Goal: Information Seeking & Learning: Learn about a topic

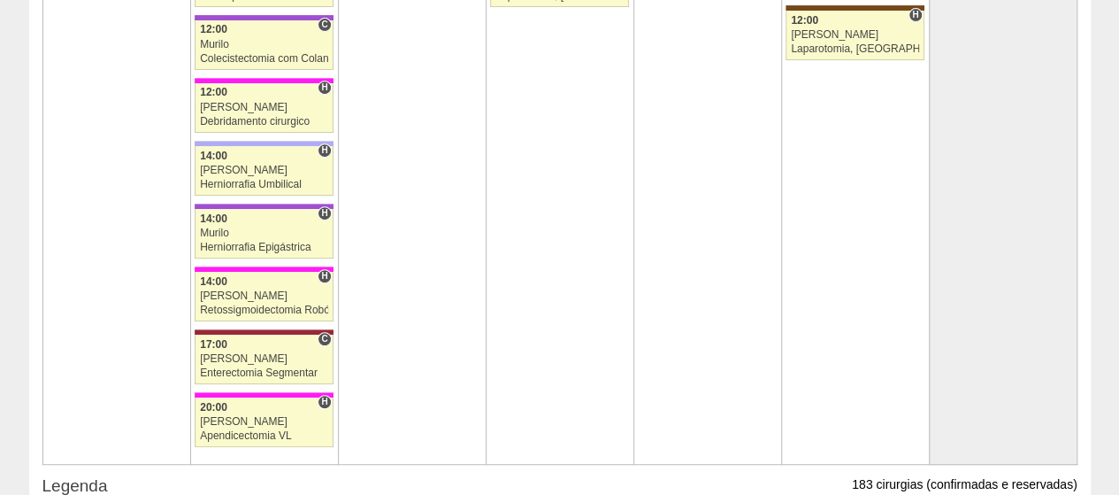
scroll to position [3716, 0]
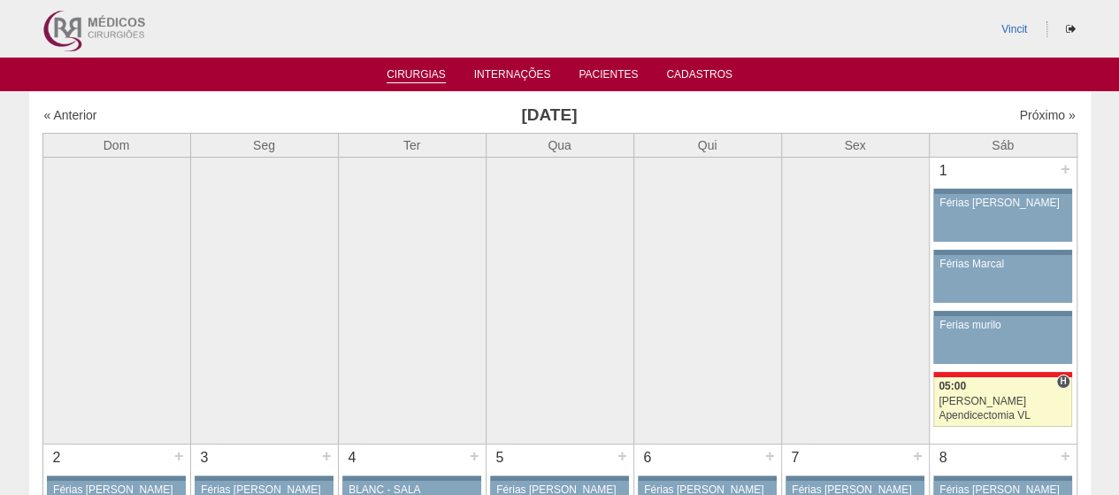
click at [421, 79] on link "Cirurgias" at bounding box center [416, 75] width 59 height 15
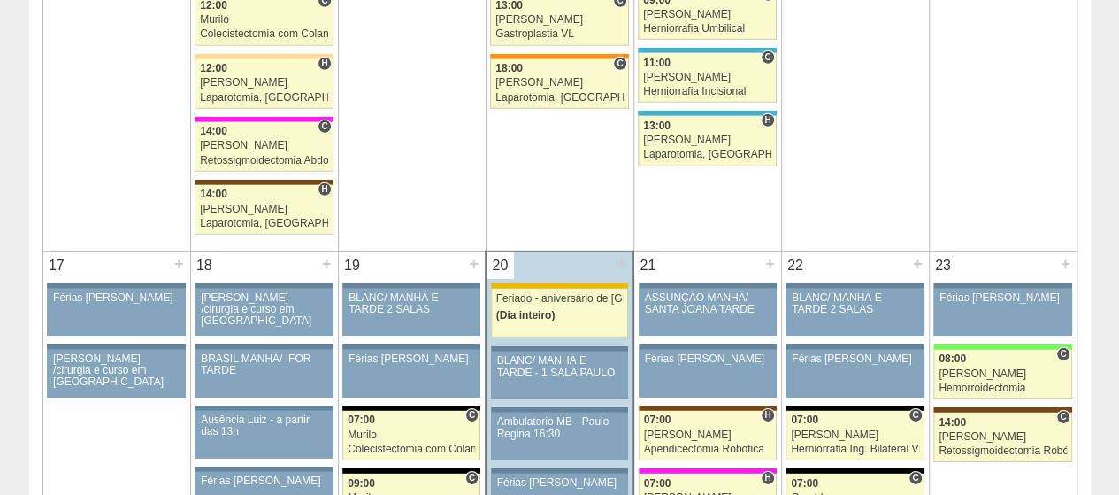
scroll to position [2919, 0]
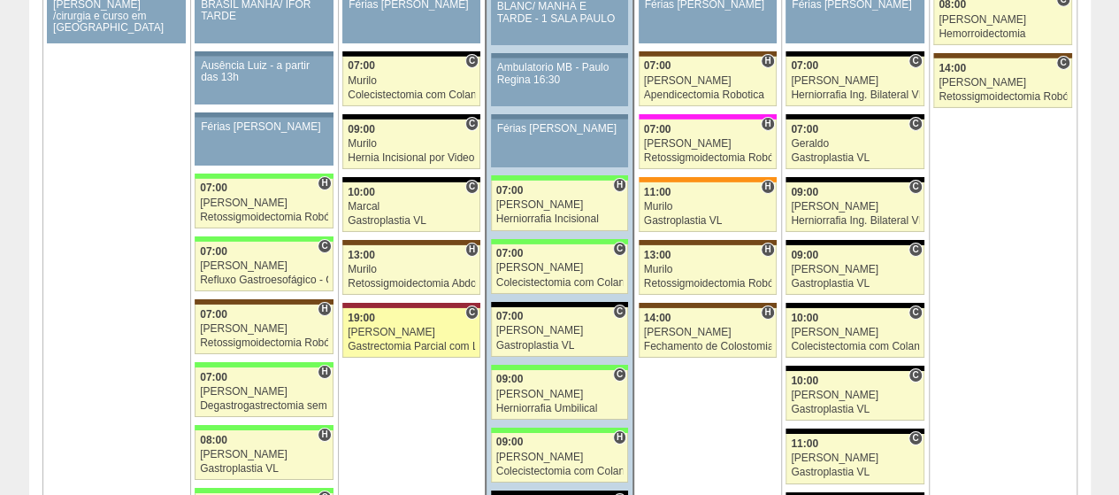
click at [399, 312] on div "19:00" at bounding box center [411, 318] width 127 height 12
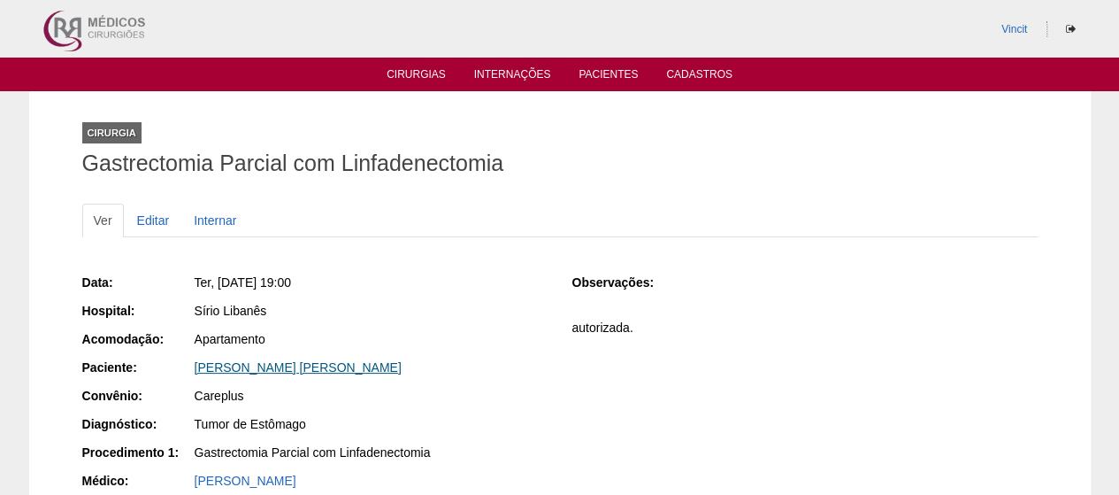
click at [402, 363] on link "[PERSON_NAME] [PERSON_NAME]" at bounding box center [298, 367] width 207 height 14
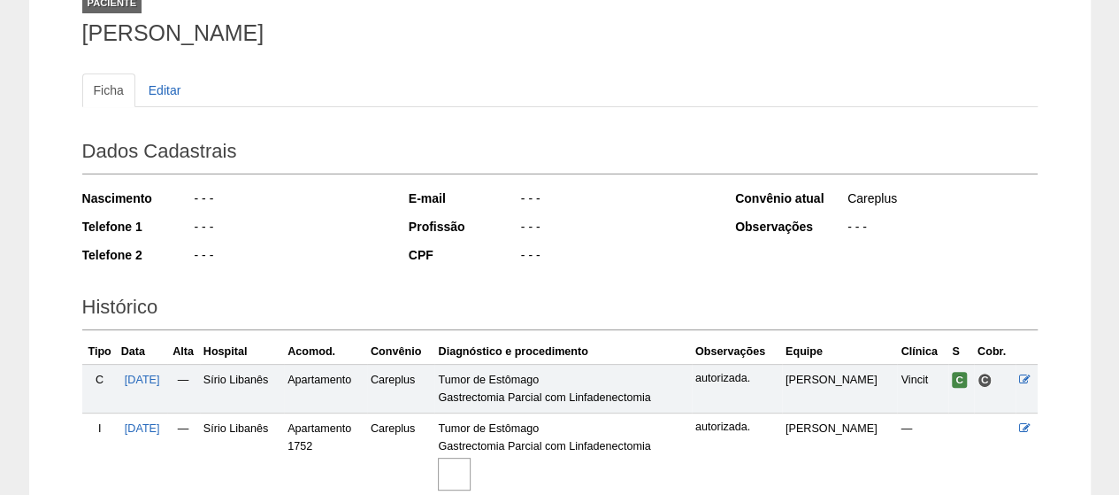
scroll to position [320, 0]
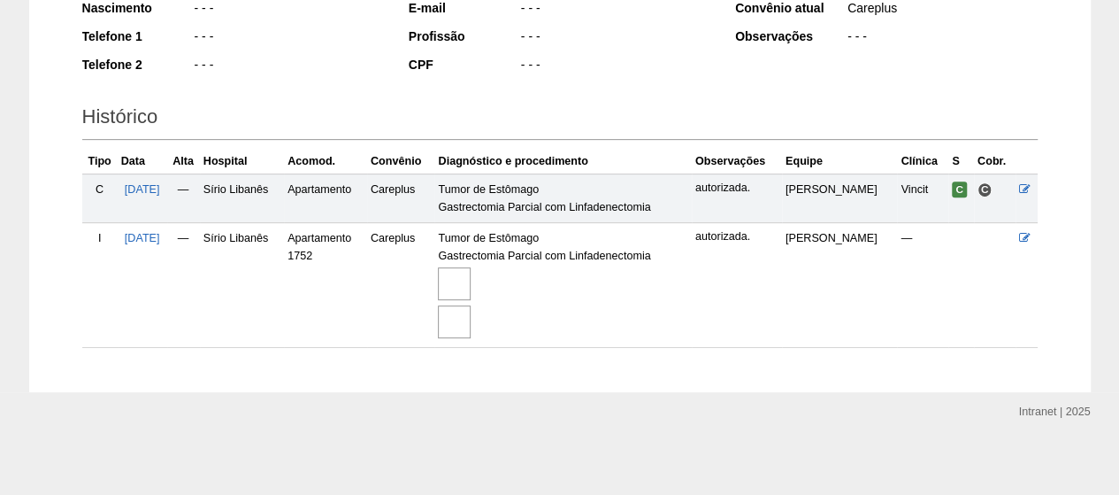
click at [471, 277] on img at bounding box center [454, 283] width 33 height 33
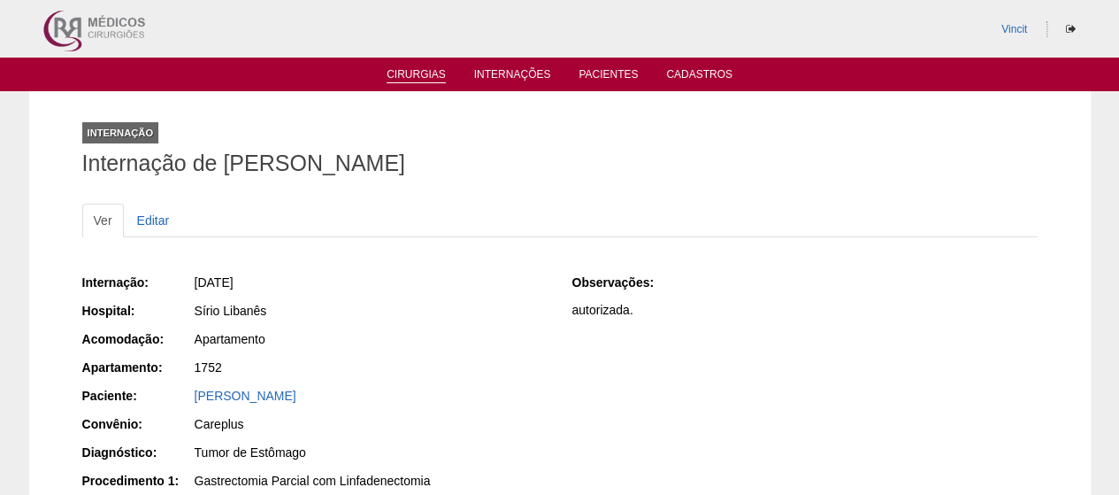
click at [407, 68] on link "Cirurgias" at bounding box center [416, 75] width 59 height 15
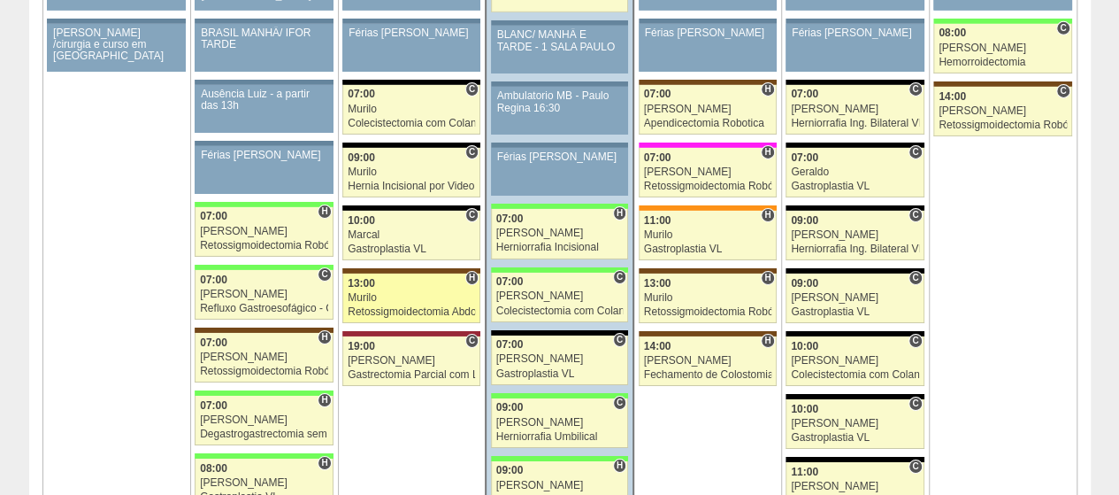
scroll to position [2919, 0]
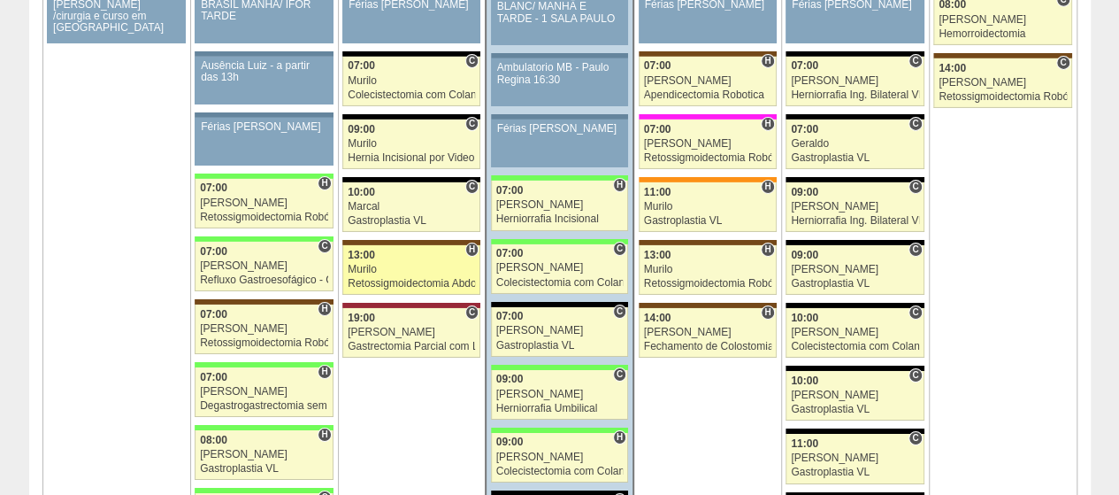
click at [393, 264] on div "Murilo" at bounding box center [411, 270] width 127 height 12
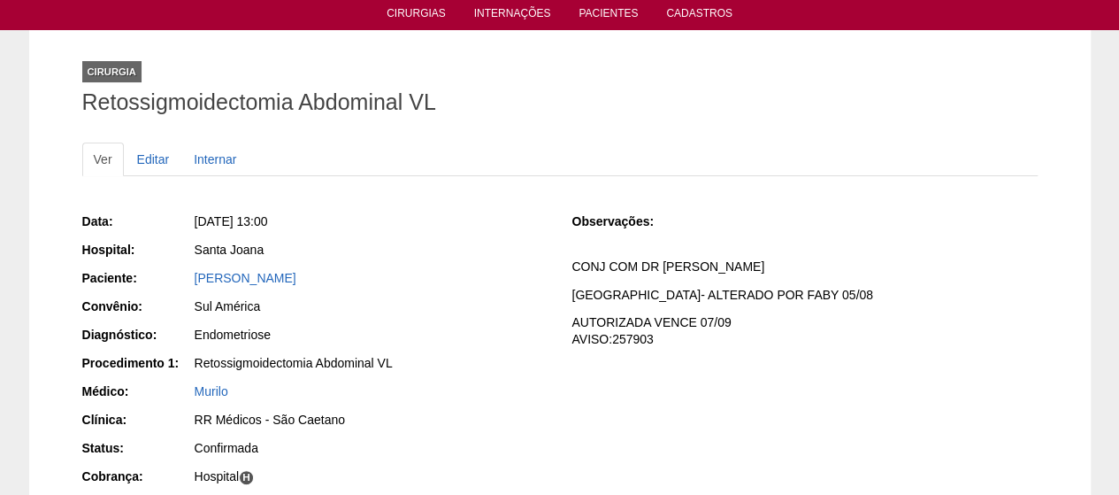
scroll to position [88, 0]
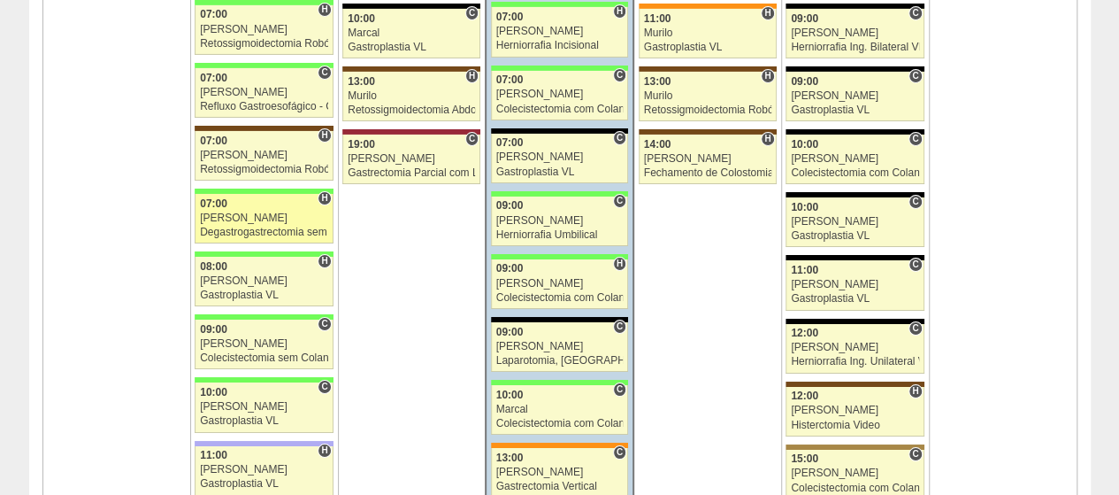
scroll to position [3008, 0]
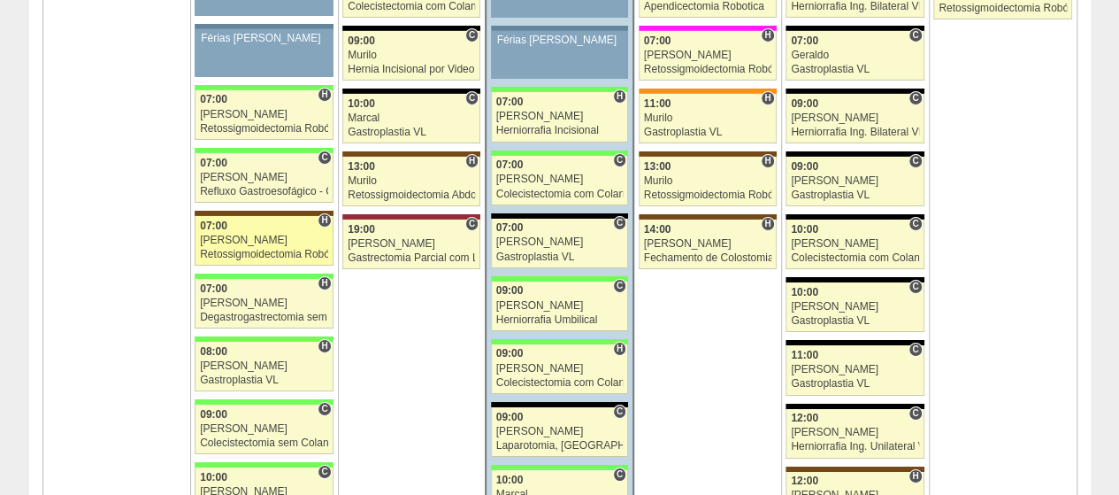
click at [252, 216] on link "87651 Vincit H 07:00 [PERSON_NAME] Retossigmoidectomia Robótica [GEOGRAPHIC_DAT…" at bounding box center [264, 241] width 138 height 50
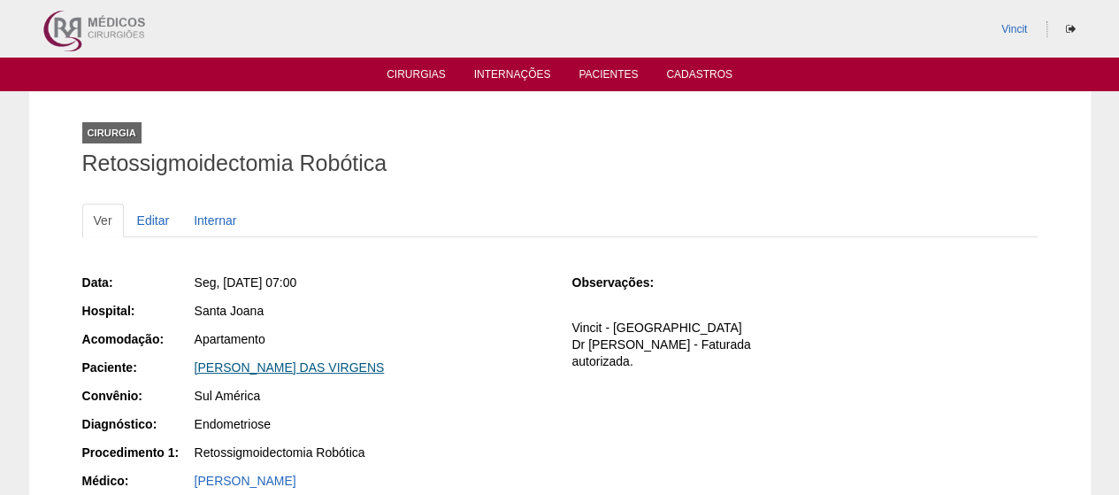
click at [303, 371] on link "FLAVIA GARROTI DAS VIRGENS" at bounding box center [290, 367] width 190 height 14
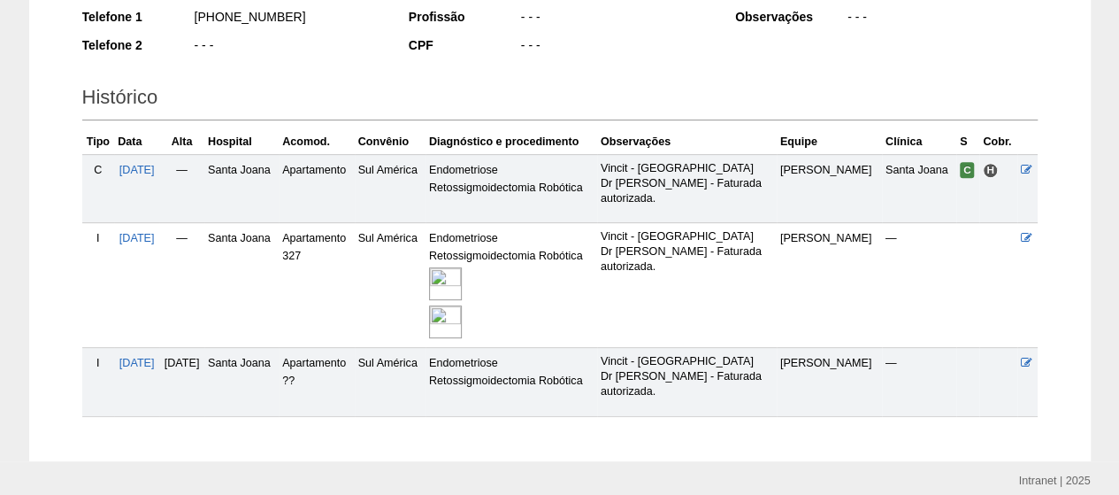
scroll to position [409, 0]
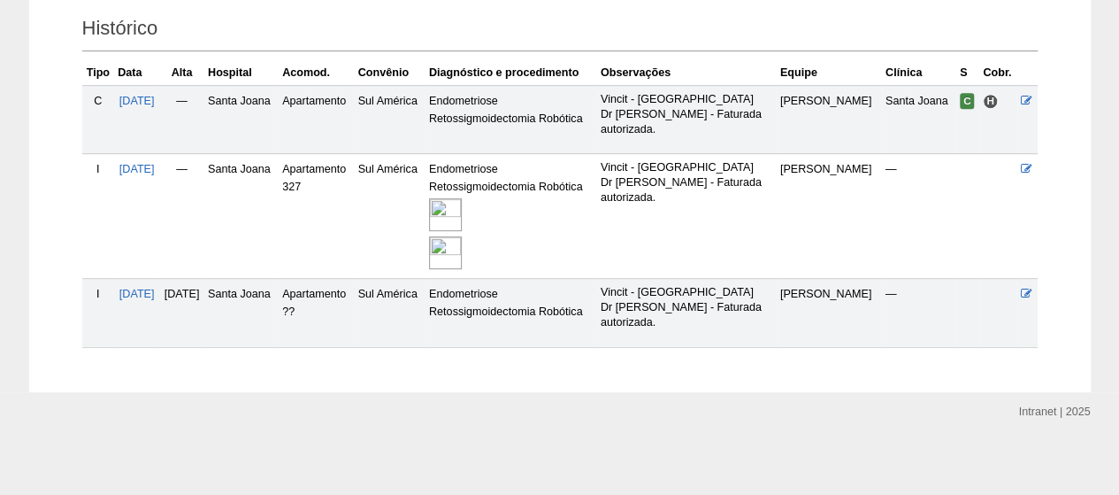
click at [462, 211] on img at bounding box center [445, 214] width 33 height 33
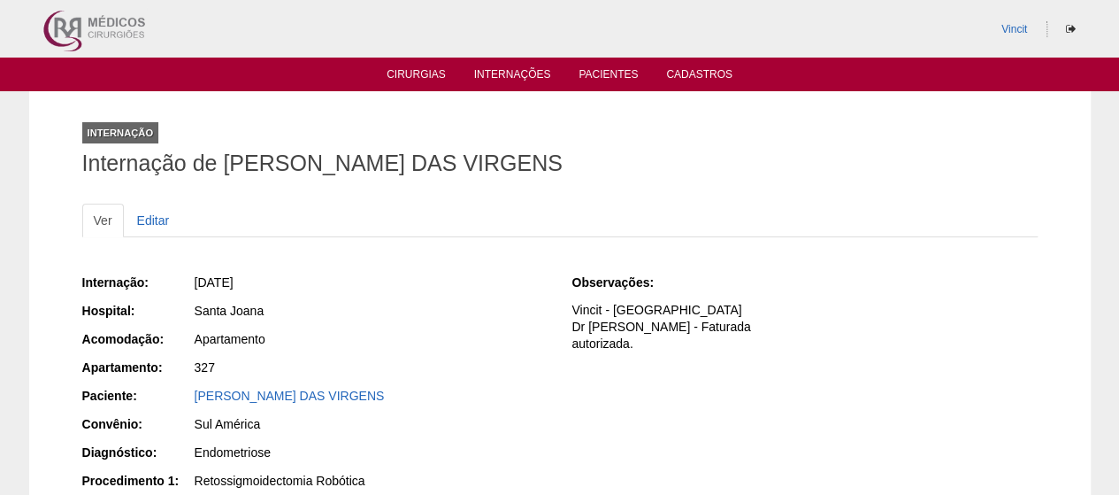
drag, startPoint x: 559, startPoint y: 158, endPoint x: 226, endPoint y: 152, distance: 333.6
click at [226, 152] on h1 "Internação de [PERSON_NAME] DAS VIRGENS" at bounding box center [559, 163] width 955 height 22
copy h1 "[PERSON_NAME] DAS VIRGENS"
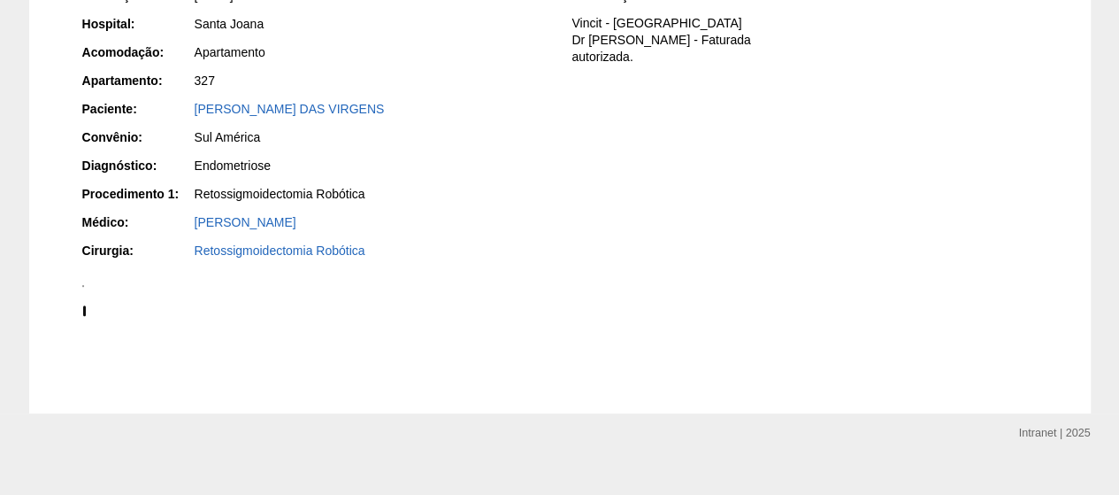
scroll to position [287, 0]
click at [1015, 295] on div at bounding box center [559, 285] width 955 height 19
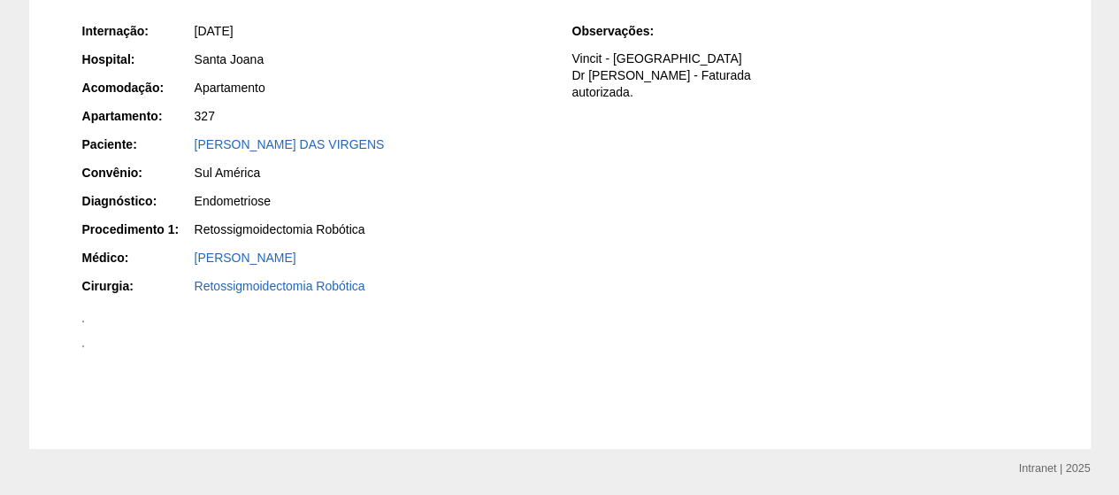
scroll to position [0, 0]
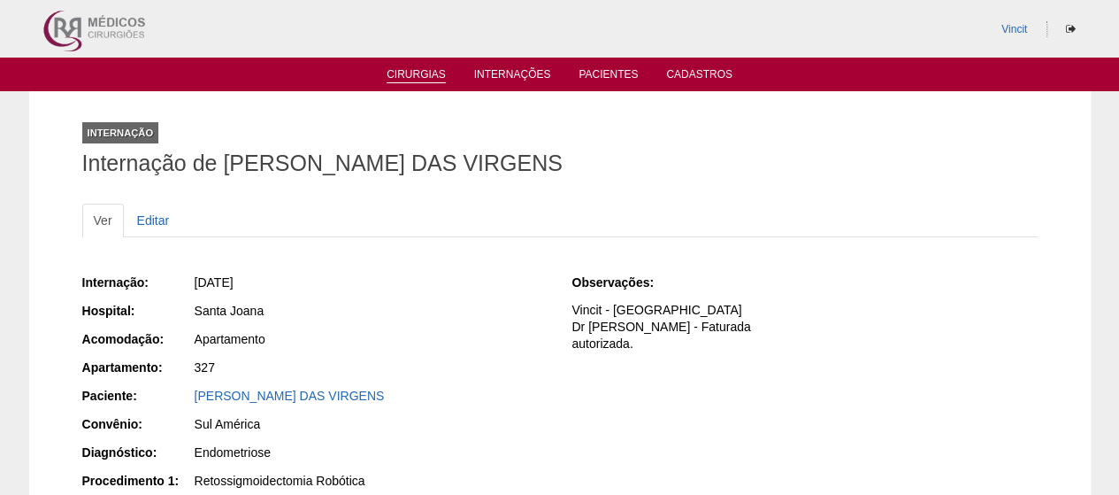
click at [398, 79] on link "Cirurgias" at bounding box center [416, 75] width 59 height 15
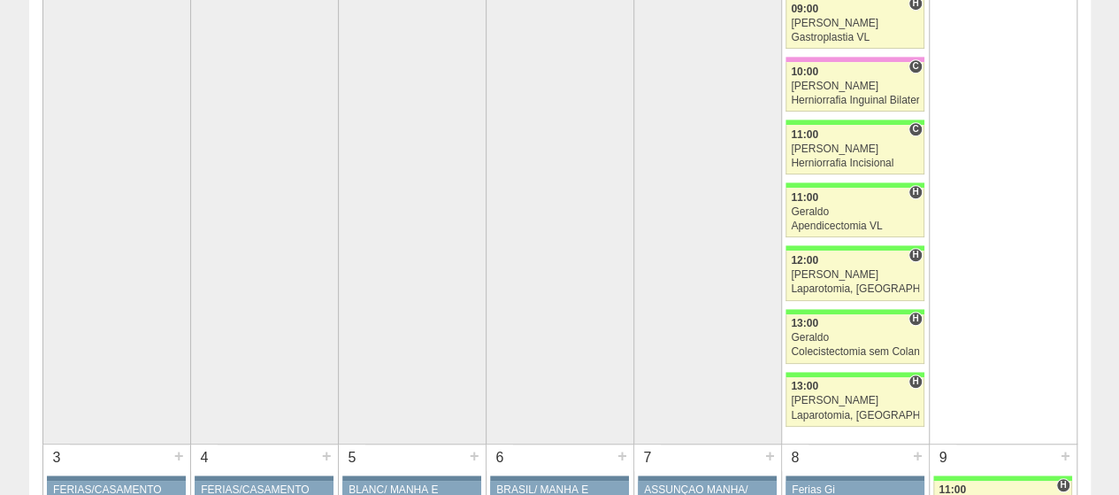
scroll to position [702, 0]
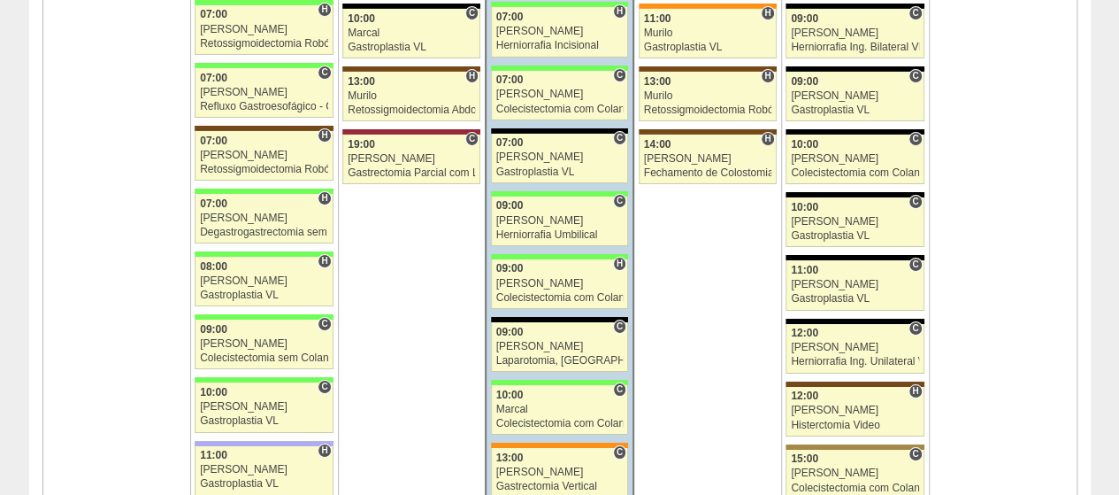
scroll to position [3273, 0]
